Goal: Task Accomplishment & Management: Manage account settings

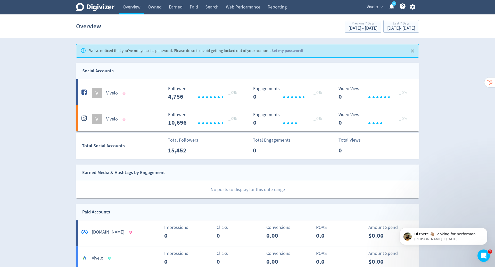
click at [412, 7] on icon "button" at bounding box center [412, 6] width 7 height 7
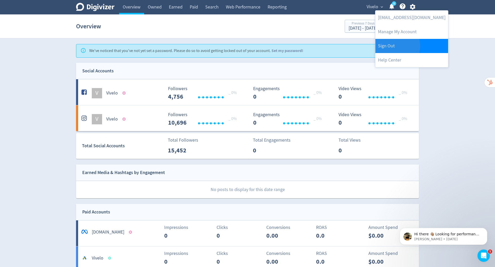
click at [396, 46] on link "Sign Out" at bounding box center [411, 46] width 73 height 14
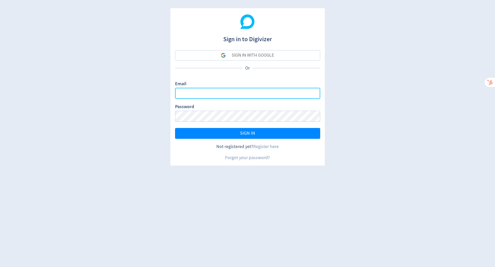
click at [247, 92] on input "Email" at bounding box center [247, 93] width 145 height 11
click at [0, 267] on com-1password-button at bounding box center [0, 267] width 0 height 0
type input "[PERSON_NAME][EMAIL_ADDRESS][PERSON_NAME][DOMAIN_NAME]"
